Goal: Task Accomplishment & Management: Complete application form

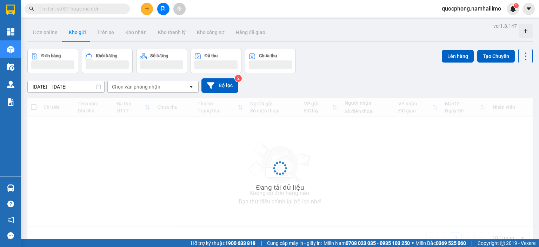
click at [40, 5] on span at bounding box center [77, 9] width 105 height 11
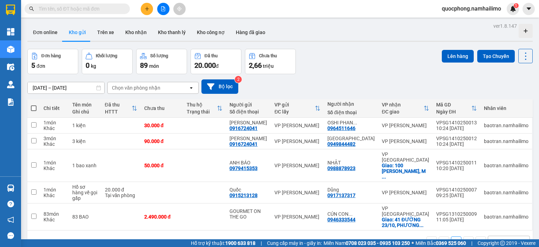
paste input "1110250047"
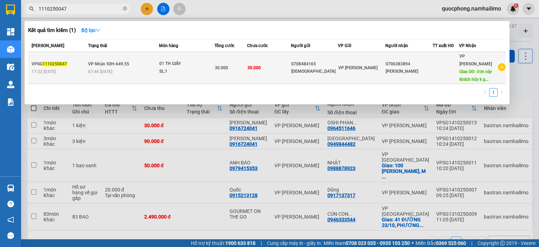
type input "1110250047"
click at [222, 70] on td "30.000" at bounding box center [230, 68] width 33 height 32
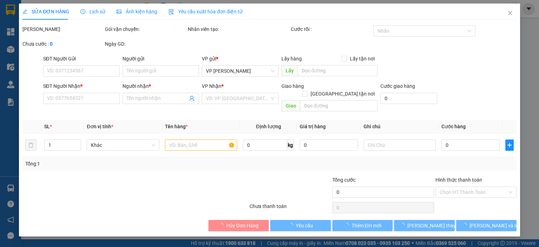
type input "0708484165"
type input "hồng an"
type input "0706383894"
type input "DAVIS"
type input "đơn này khách hủy k gửi"
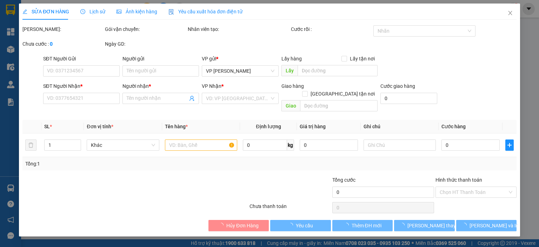
type input "30.000"
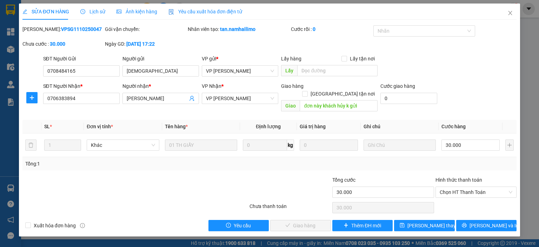
click at [298, 176] on div at bounding box center [290, 188] width 82 height 25
click at [509, 17] on span "Close" at bounding box center [510, 14] width 20 height 20
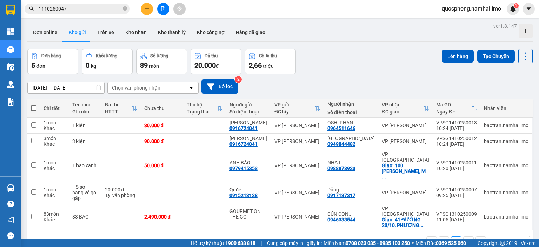
click at [78, 8] on input "1110250047" at bounding box center [80, 9] width 83 height 8
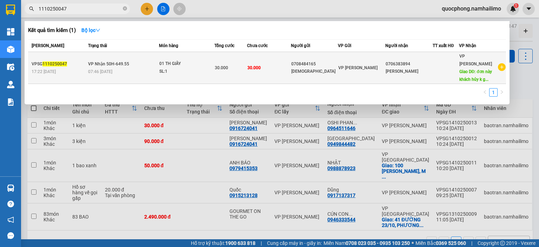
click at [501, 63] on icon "plus-circle" at bounding box center [502, 67] width 8 height 8
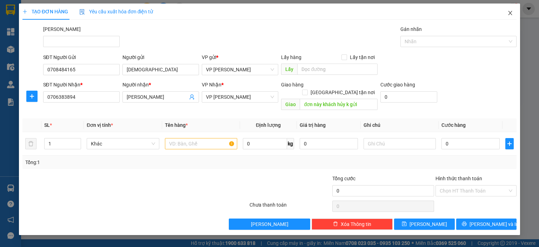
click at [512, 16] on span "Close" at bounding box center [510, 14] width 20 height 20
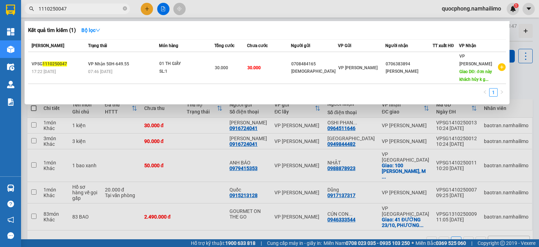
click at [226, 151] on div at bounding box center [269, 123] width 539 height 247
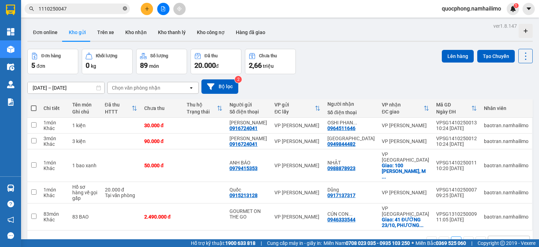
click at [125, 7] on icon "close-circle" at bounding box center [125, 8] width 4 height 4
paste input "VPCMN1410250002"
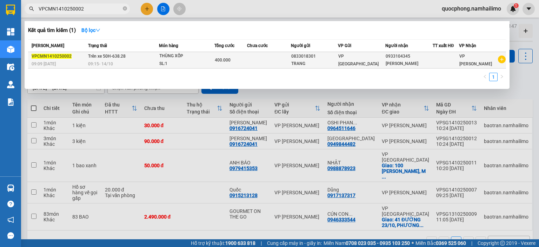
type input "VPCMN1410250002"
click at [245, 56] on div "400.000" at bounding box center [231, 60] width 32 height 8
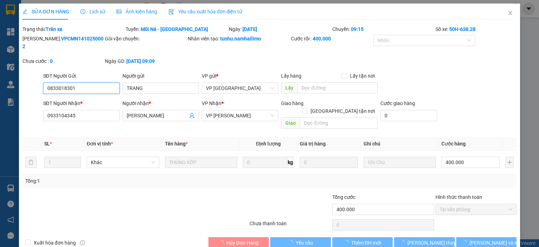
type input "0833018301"
type input "TRANG"
type input "0933104345"
type input "THUY LAM"
type input "400.000"
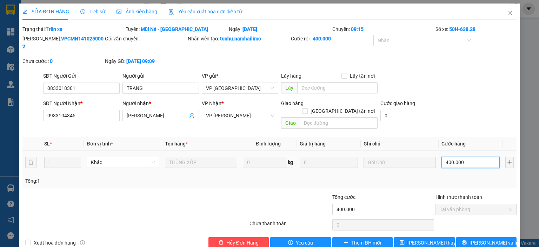
click at [474, 156] on input "400.000" at bounding box center [470, 161] width 58 height 11
type input "4"
type input "40"
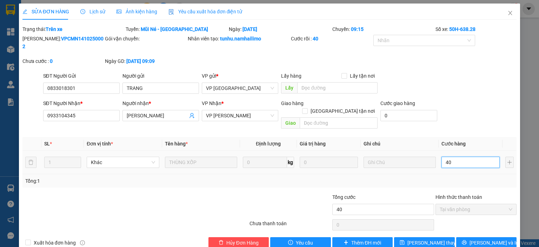
type input "400"
type input "4.000"
type input "40.000"
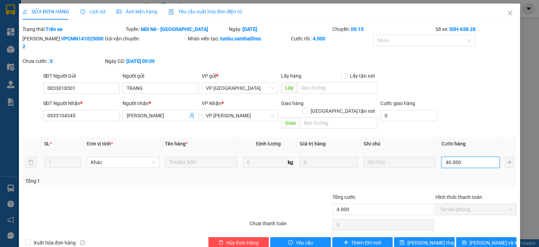
type input "40.000"
click at [416, 239] on span "Lưu thay đổi" at bounding box center [435, 243] width 56 height 8
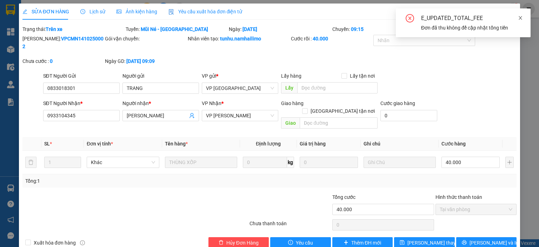
click at [520, 21] on span at bounding box center [520, 18] width 5 height 6
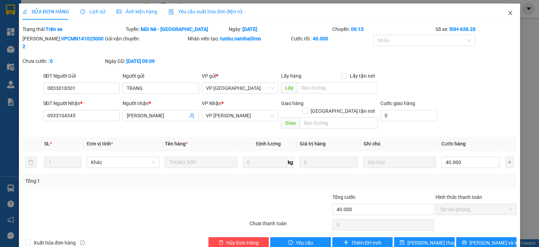
click at [509, 15] on icon "close" at bounding box center [510, 13] width 6 height 6
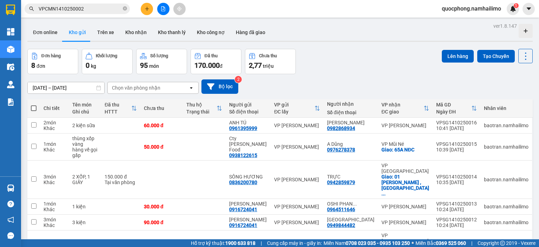
click at [95, 8] on input "VPCMN1410250002" at bounding box center [80, 9] width 83 height 8
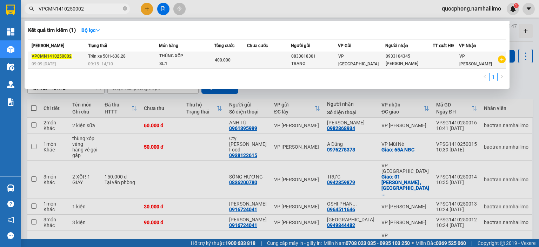
click at [270, 62] on td at bounding box center [268, 60] width 43 height 16
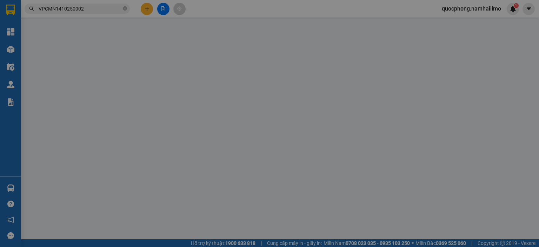
type input "0833018301"
type input "TRANG"
type input "0933104345"
type input "THUY LAM"
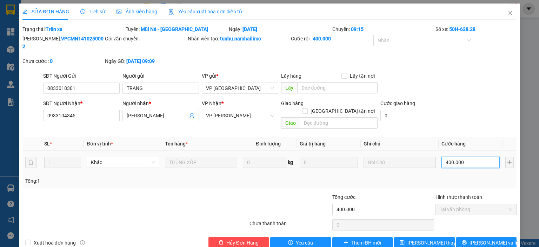
click at [469, 156] on input "400.000" at bounding box center [470, 161] width 58 height 11
type input "4"
type input "40"
type input "400"
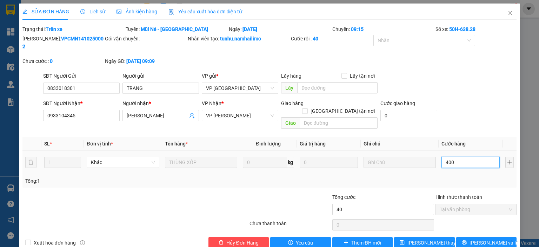
type input "400"
type input "4.000"
type input "40.000"
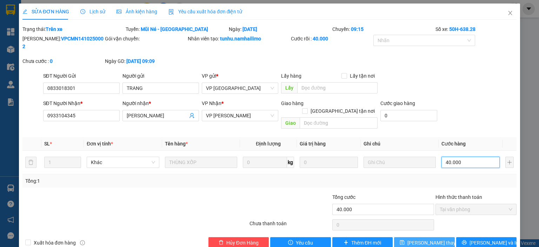
type input "40.000"
click at [417, 239] on span "Lưu thay đổi" at bounding box center [435, 243] width 56 height 8
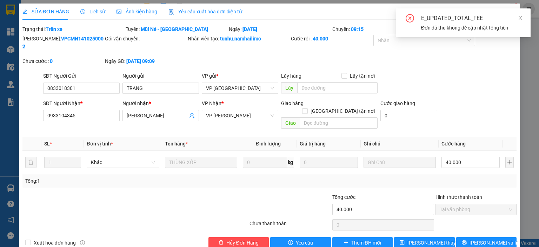
click at [483, 78] on div "SĐT Người Gửi 0833018301 Người gửi TRANG VP gửi * VP chợ Mũi Né Lấy hàng Lấy tậ…" at bounding box center [280, 84] width 476 height 25
click at [520, 17] on icon "close" at bounding box center [520, 17] width 5 height 5
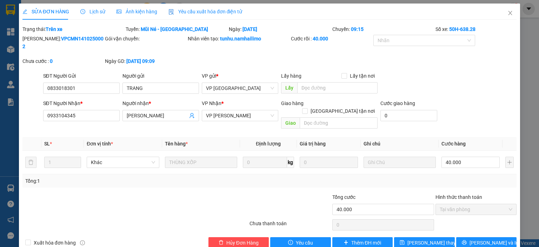
click at [470, 174] on div "Tổng: 1" at bounding box center [269, 180] width 494 height 13
click at [507, 15] on icon "close" at bounding box center [510, 13] width 6 height 6
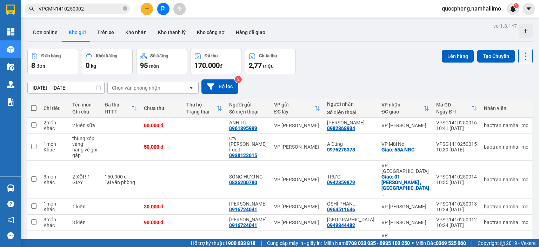
click at [93, 10] on input "VPCMN1410250002" at bounding box center [80, 9] width 83 height 8
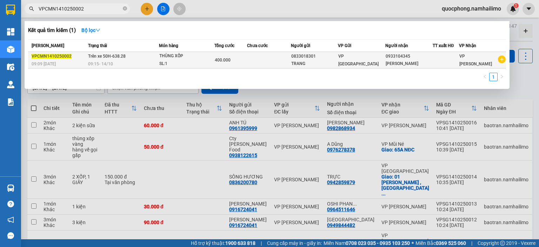
click at [257, 61] on td at bounding box center [268, 60] width 43 height 16
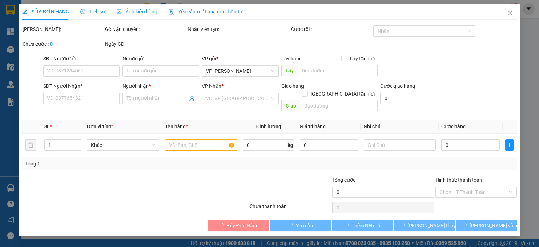
type input "0833018301"
type input "TRANG"
type input "0933104345"
type input "THUY LAM"
type input "400.000"
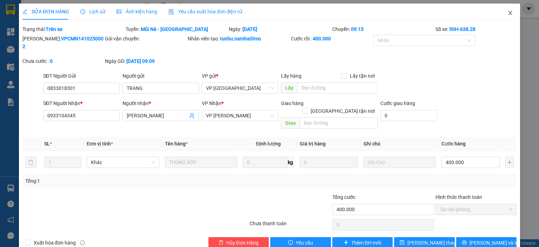
click at [512, 14] on icon "close" at bounding box center [510, 13] width 6 height 6
